Goal: Transaction & Acquisition: Purchase product/service

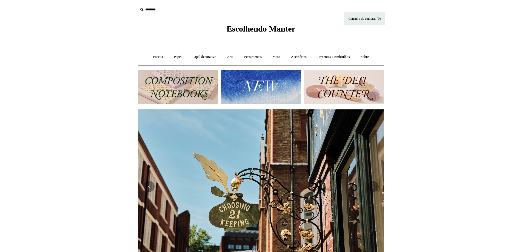
scroll to position [0, 246]
click at [151, 54] on link "Escrita +" at bounding box center [158, 57] width 20 height 15
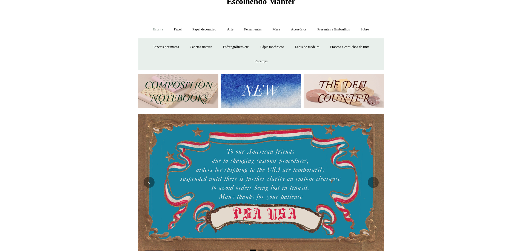
scroll to position [0, 0]
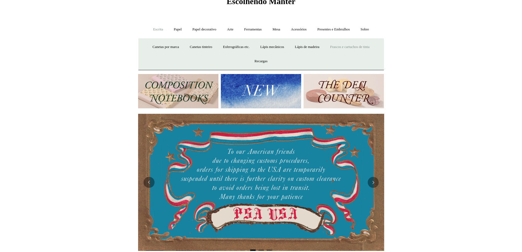
click at [352, 47] on font "Frascos e cartuchos de tinta" at bounding box center [349, 47] width 39 height 4
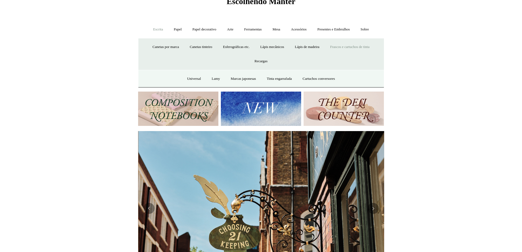
scroll to position [0, 246]
click at [287, 79] on font "Tinta engarrafada" at bounding box center [279, 78] width 25 height 4
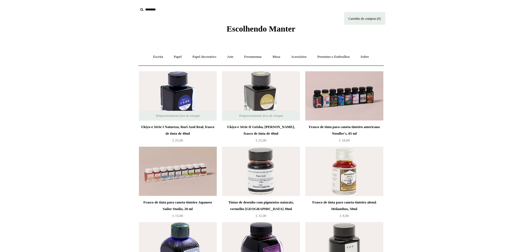
click at [153, 7] on input "text" at bounding box center [171, 10] width 67 height 10
type input "*******"
click at [198, 5] on input "*" at bounding box center [200, 10] width 5 height 10
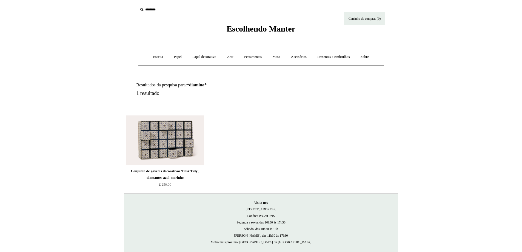
click at [152, 9] on input "text" at bounding box center [171, 10] width 67 height 10
type input "*******"
click at [198, 5] on input "*" at bounding box center [200, 10] width 5 height 10
